Goal: Information Seeking & Learning: Learn about a topic

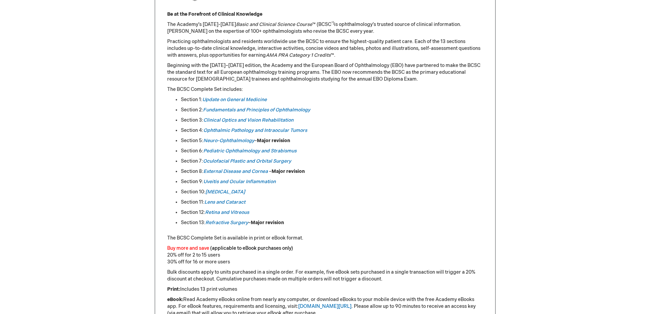
scroll to position [307, 0]
click at [236, 100] on link "Update on General Medicine" at bounding box center [234, 101] width 65 height 6
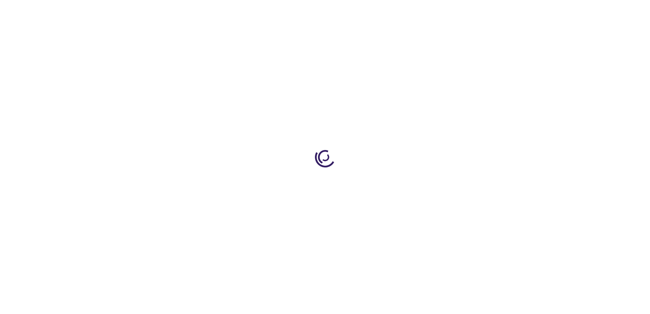
type input "0"
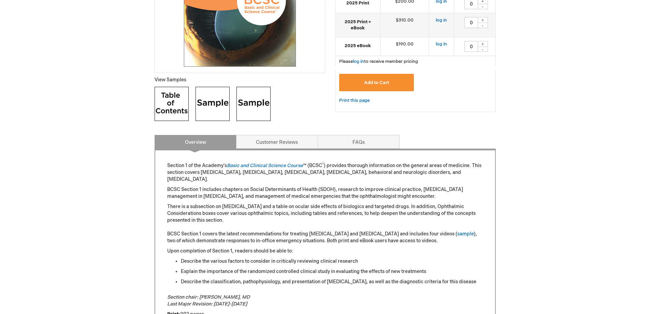
scroll to position [239, 0]
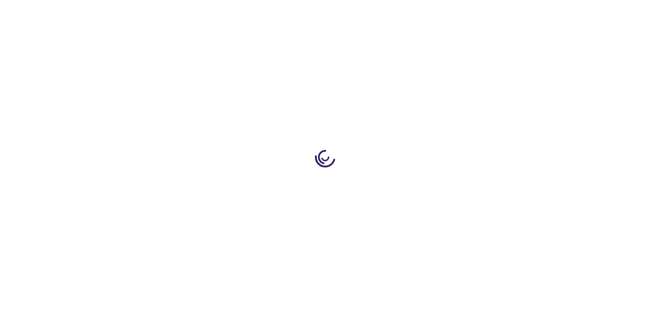
type input "0"
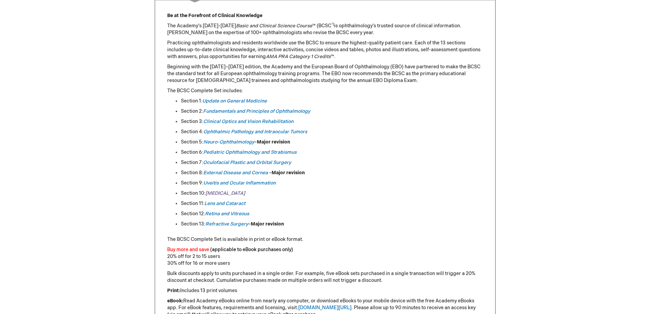
click at [222, 193] on em "[MEDICAL_DATA]" at bounding box center [226, 193] width 40 height 6
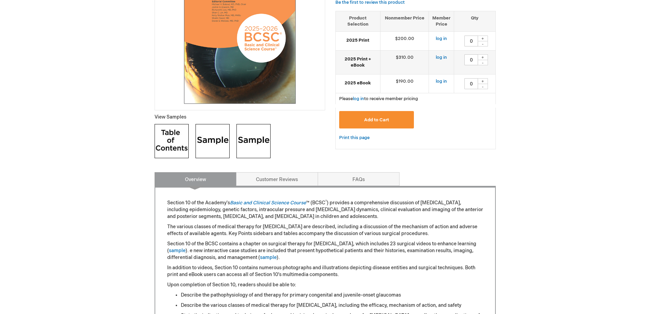
scroll to position [171, 0]
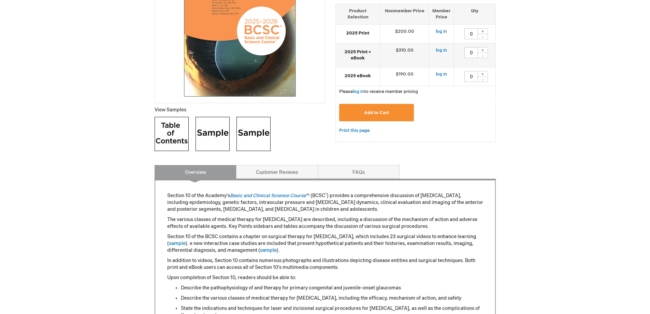
click at [215, 131] on img at bounding box center [213, 134] width 34 height 34
click at [246, 132] on img at bounding box center [254, 134] width 34 height 34
click at [171, 138] on img at bounding box center [172, 134] width 34 height 34
